Goal: Information Seeking & Learning: Find specific fact

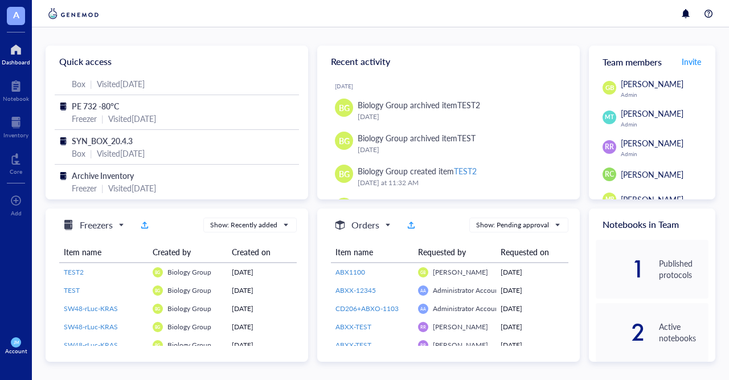
scroll to position [133, 0]
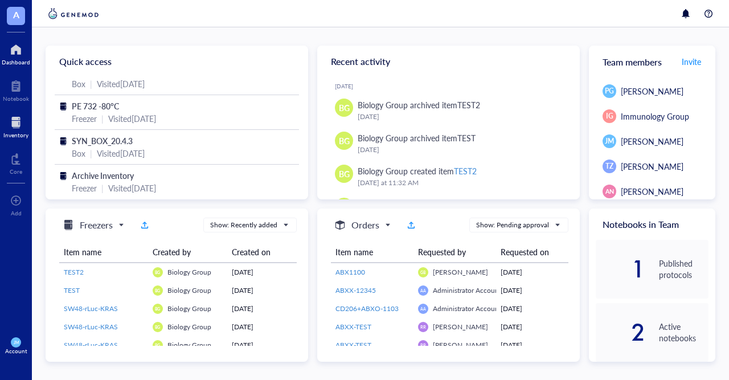
click at [9, 134] on div "Inventory" at bounding box center [15, 134] width 25 height 7
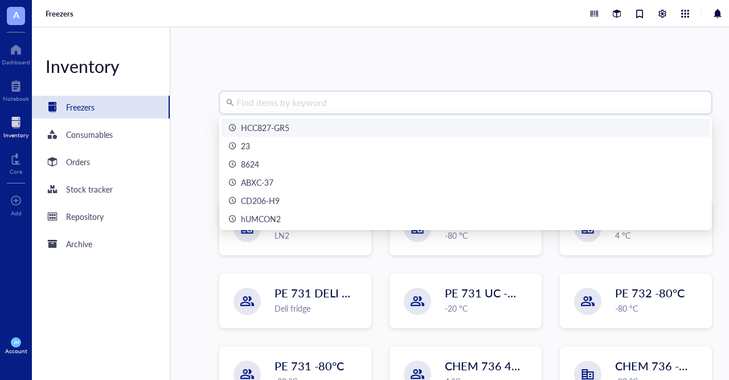
click at [346, 98] on input "search" at bounding box center [470, 103] width 468 height 22
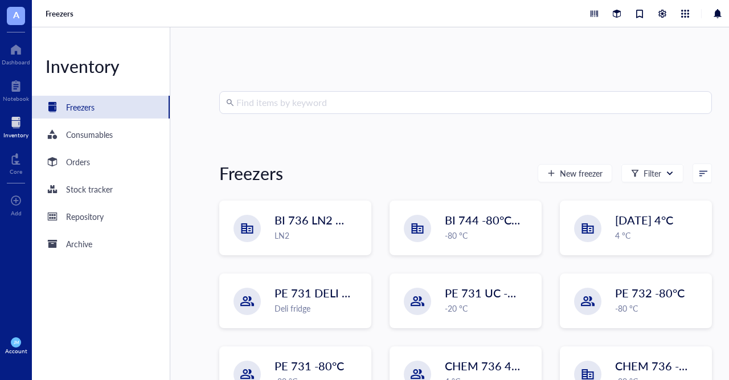
click at [289, 106] on input "search" at bounding box center [470, 103] width 468 height 22
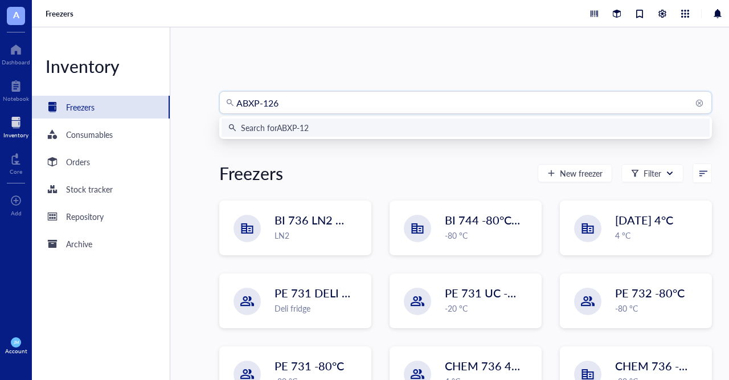
type input "ABXP-1261"
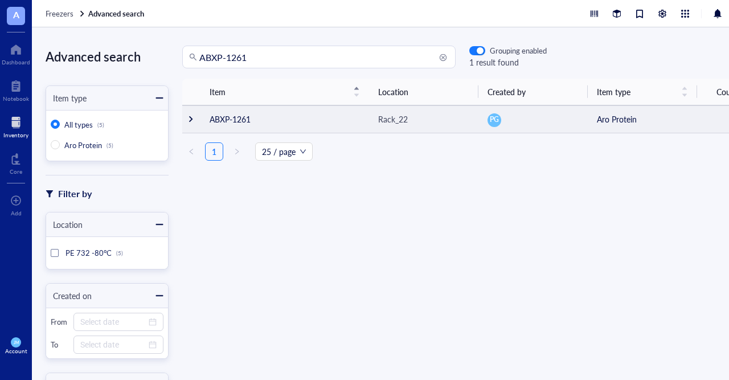
click at [300, 120] on td "ABXP-1261" at bounding box center [284, 118] width 168 height 27
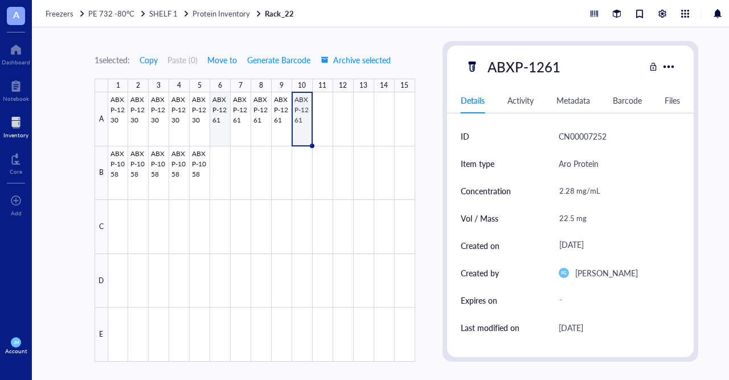
click at [218, 128] on div at bounding box center [261, 226] width 307 height 269
click at [238, 125] on div at bounding box center [261, 226] width 307 height 269
click at [215, 117] on div at bounding box center [261, 226] width 307 height 269
click at [239, 118] on div at bounding box center [261, 226] width 307 height 269
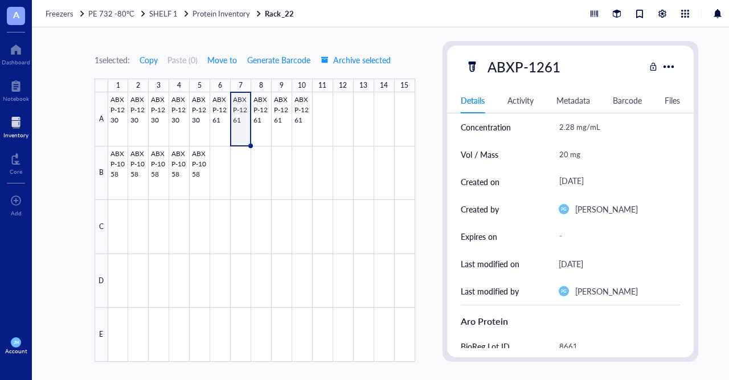
scroll to position [85, 0]
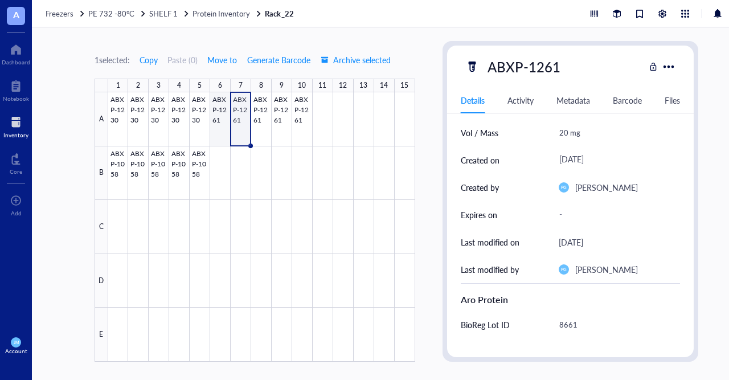
click at [219, 118] on div at bounding box center [261, 226] width 307 height 269
click at [264, 120] on div at bounding box center [261, 226] width 307 height 269
click at [278, 120] on div at bounding box center [261, 226] width 307 height 269
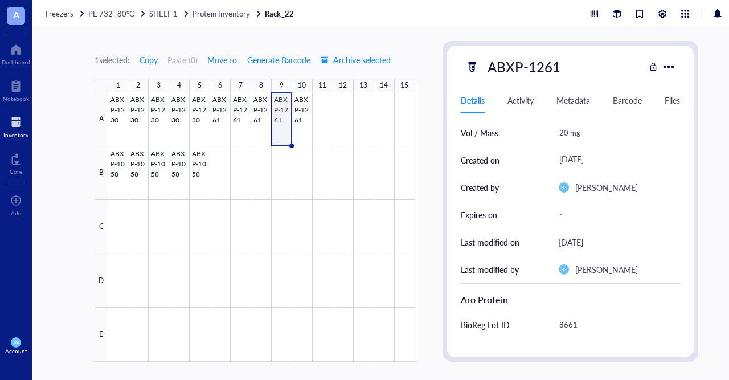
click at [303, 117] on div at bounding box center [261, 226] width 307 height 269
drag, startPoint x: 373, startPoint y: 182, endPoint x: 417, endPoint y: 17, distance: 170.6
click at [297, 224] on div at bounding box center [261, 226] width 307 height 269
